Goal: Transaction & Acquisition: Purchase product/service

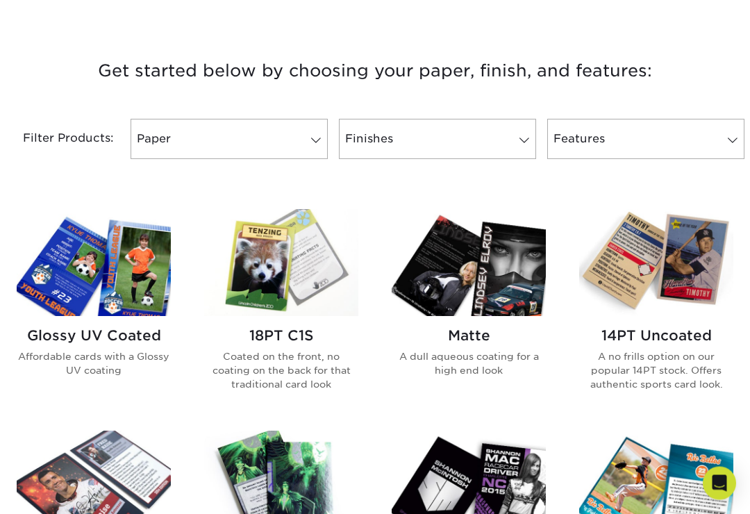
scroll to position [493, 0]
click at [163, 125] on link "Paper" at bounding box center [229, 139] width 197 height 40
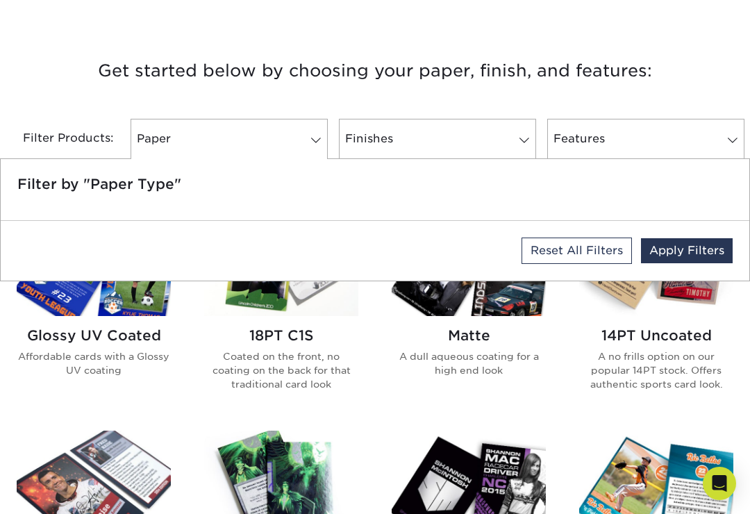
click at [625, 361] on p "A no frills option on our popular 14PT stock. Offers authentic sports card look." at bounding box center [656, 370] width 154 height 42
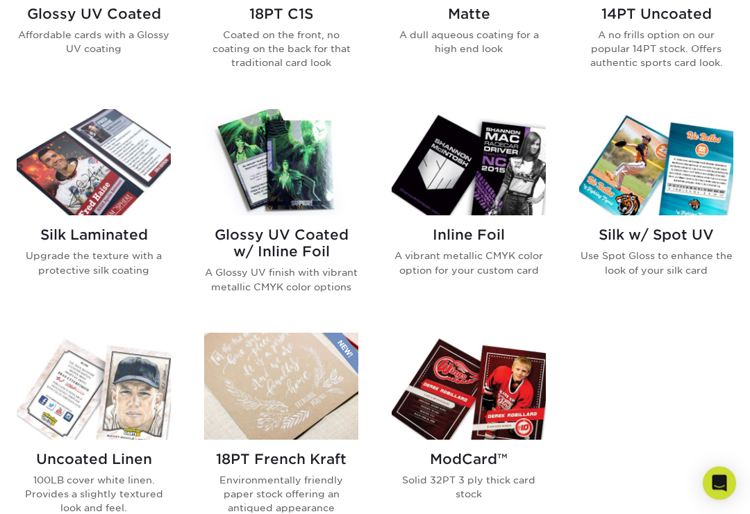
scroll to position [820, 0]
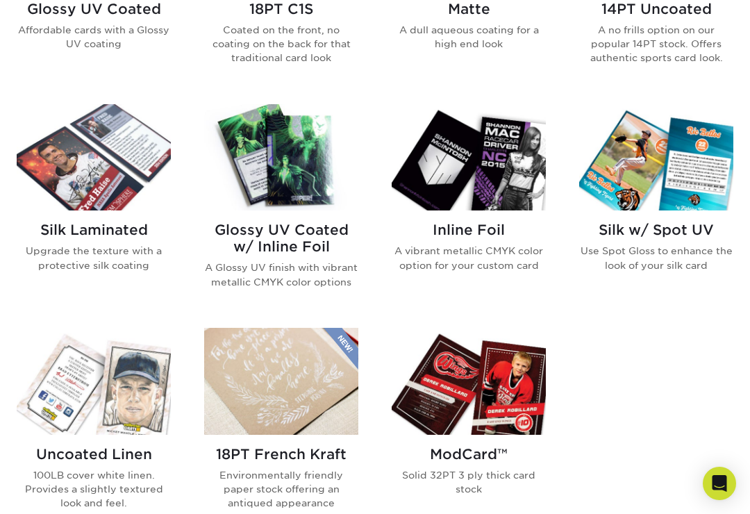
click at [256, 187] on img at bounding box center [281, 157] width 154 height 106
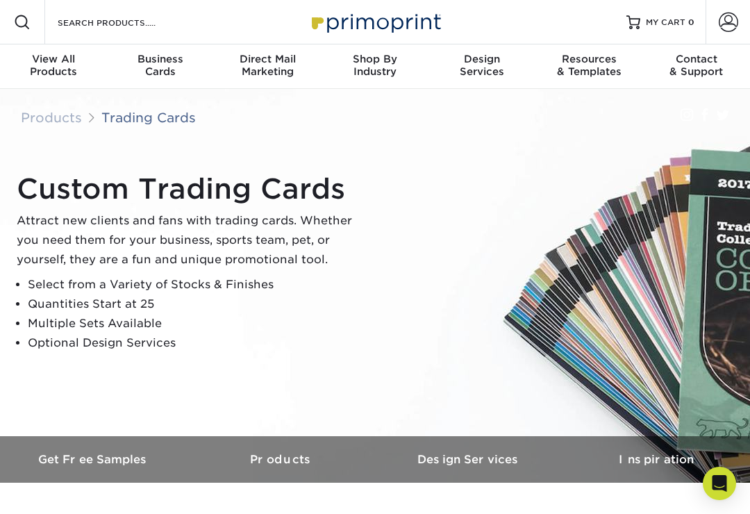
scroll to position [841, 0]
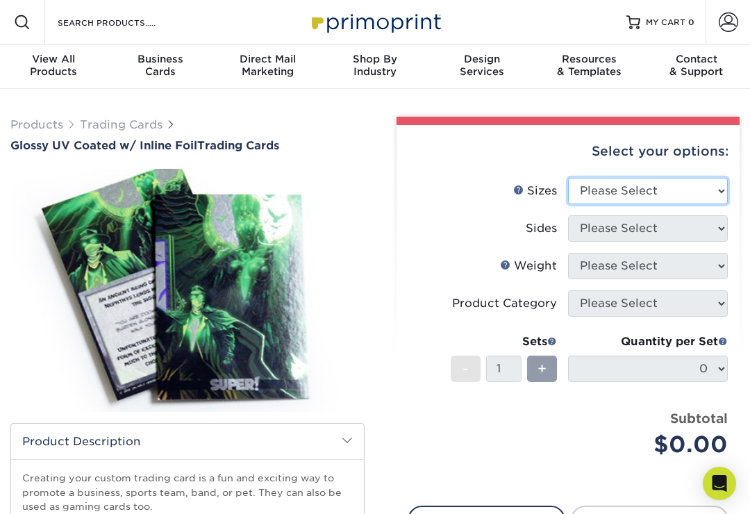
click at [709, 183] on select "Please Select 2.5" x 3.5"" at bounding box center [648, 191] width 160 height 26
select select "2.50x3.50"
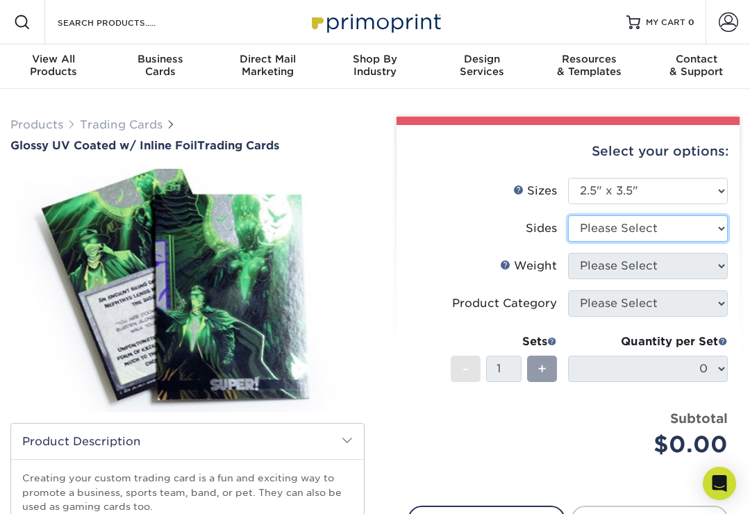
click at [702, 227] on select "Please Select Print Both Sides - Foil Back Only Print Both Sides - Foil Both Si…" at bounding box center [648, 228] width 160 height 26
select select "2ba18f74-0f96-487e-8b6e-985b404b3305"
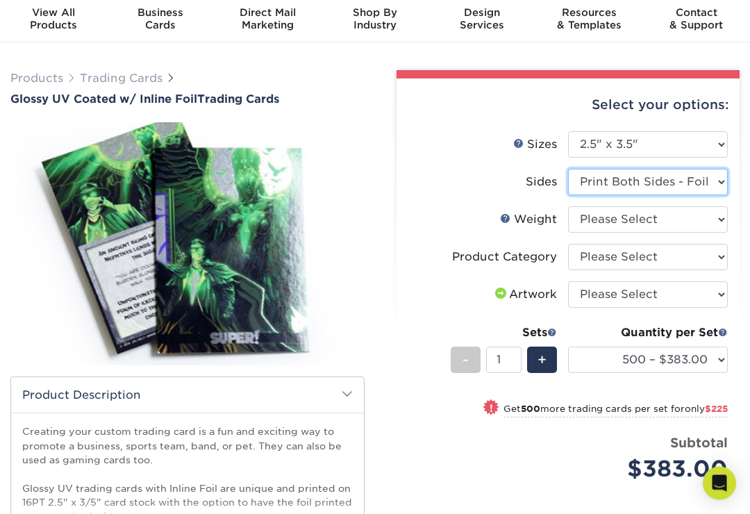
scroll to position [47, 0]
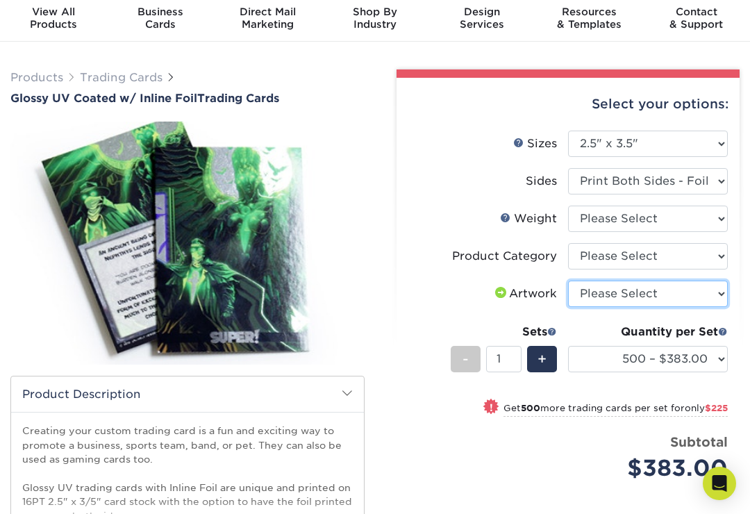
click at [699, 299] on select "Please Select I will upload files I need a design - $100" at bounding box center [648, 294] width 160 height 26
select select "upload"
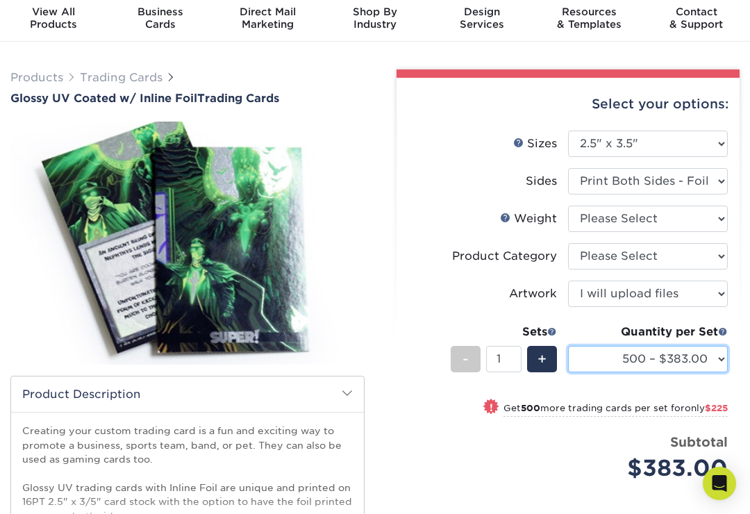
click at [714, 364] on select "500 – $383.00 1000 – $608.00 2500 – $883.00 5000 – $1252.00" at bounding box center [648, 359] width 160 height 26
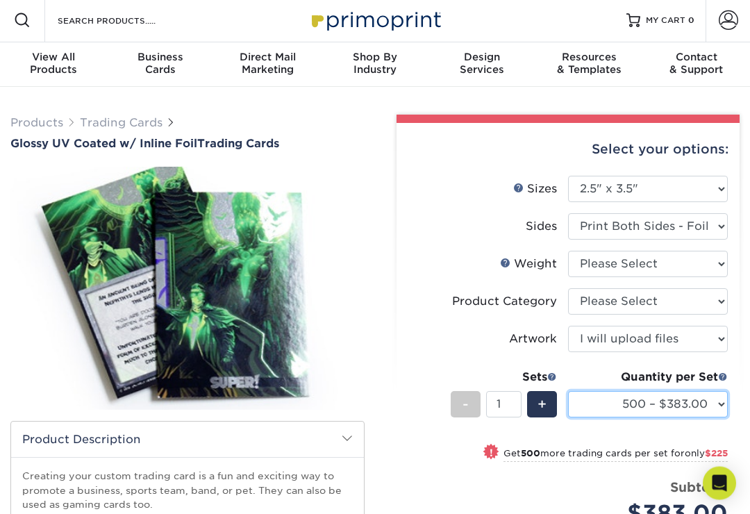
scroll to position [0, 0]
